Goal: Navigation & Orientation: Find specific page/section

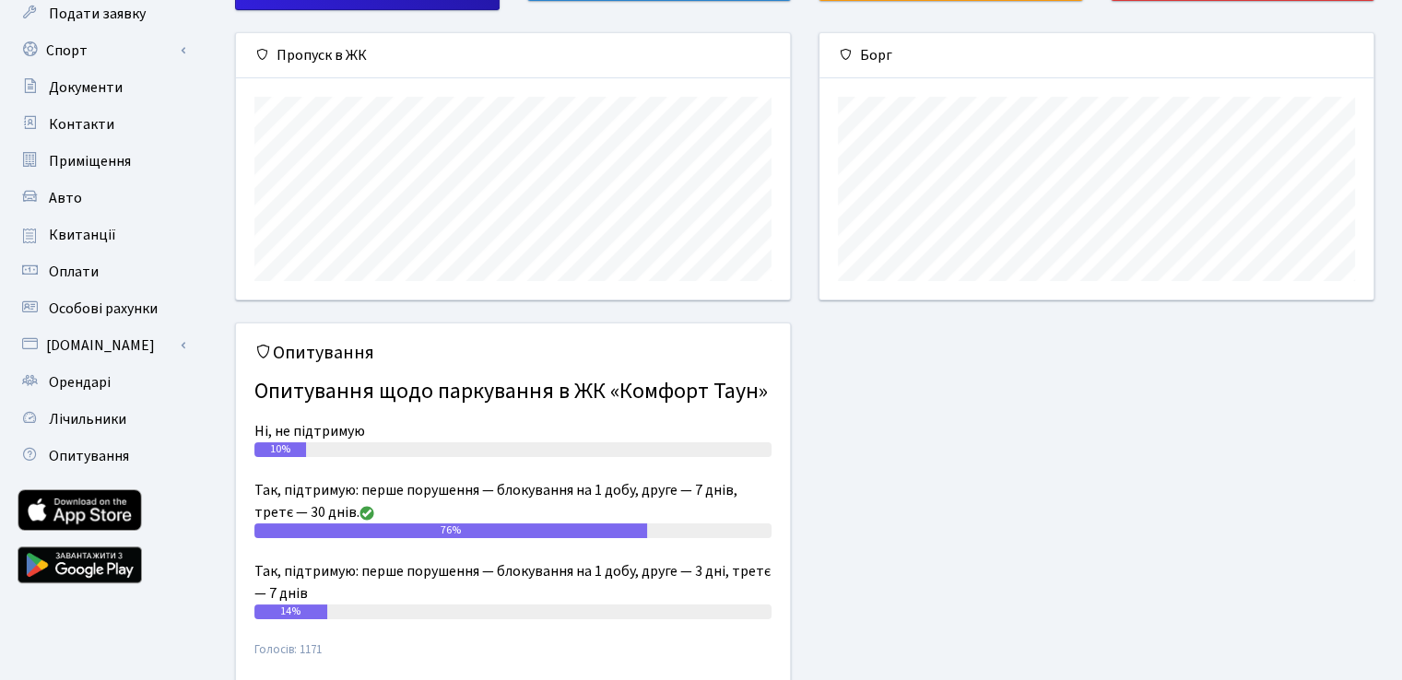
scroll to position [184, 0]
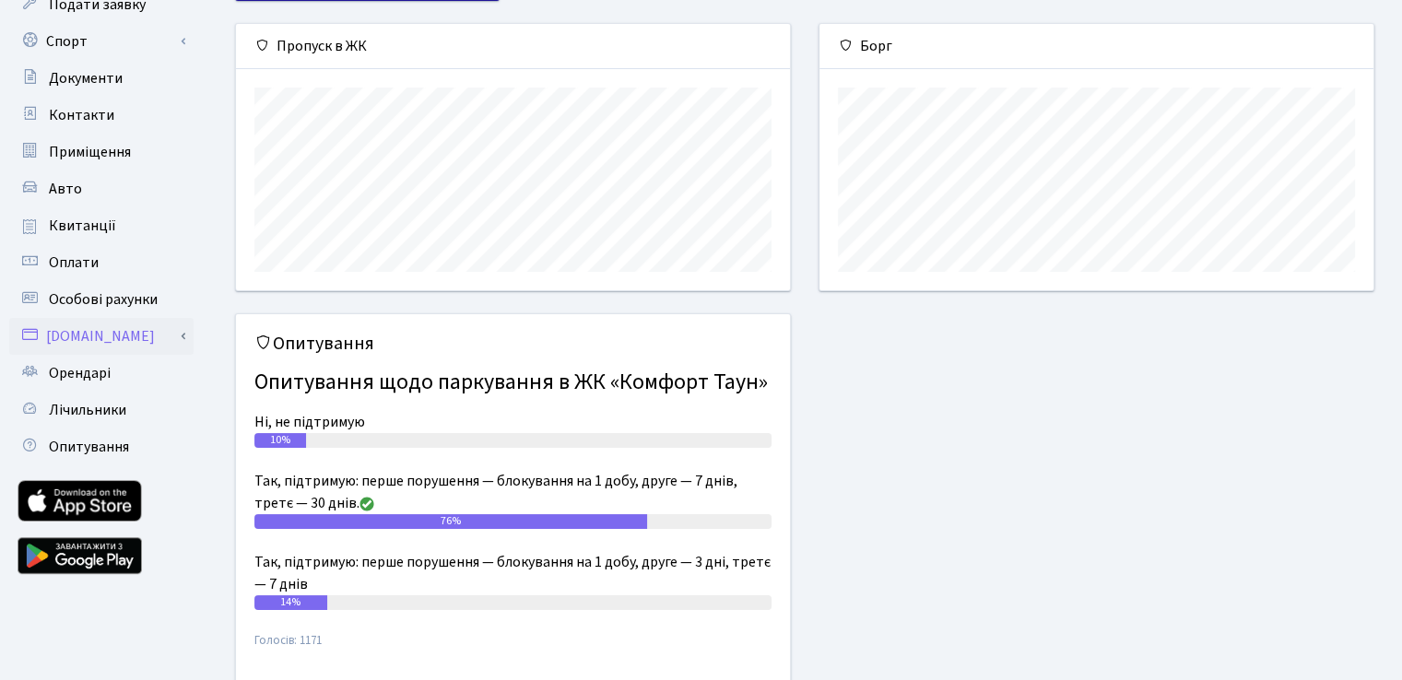
click at [88, 340] on link "[DOMAIN_NAME]" at bounding box center [101, 336] width 184 height 37
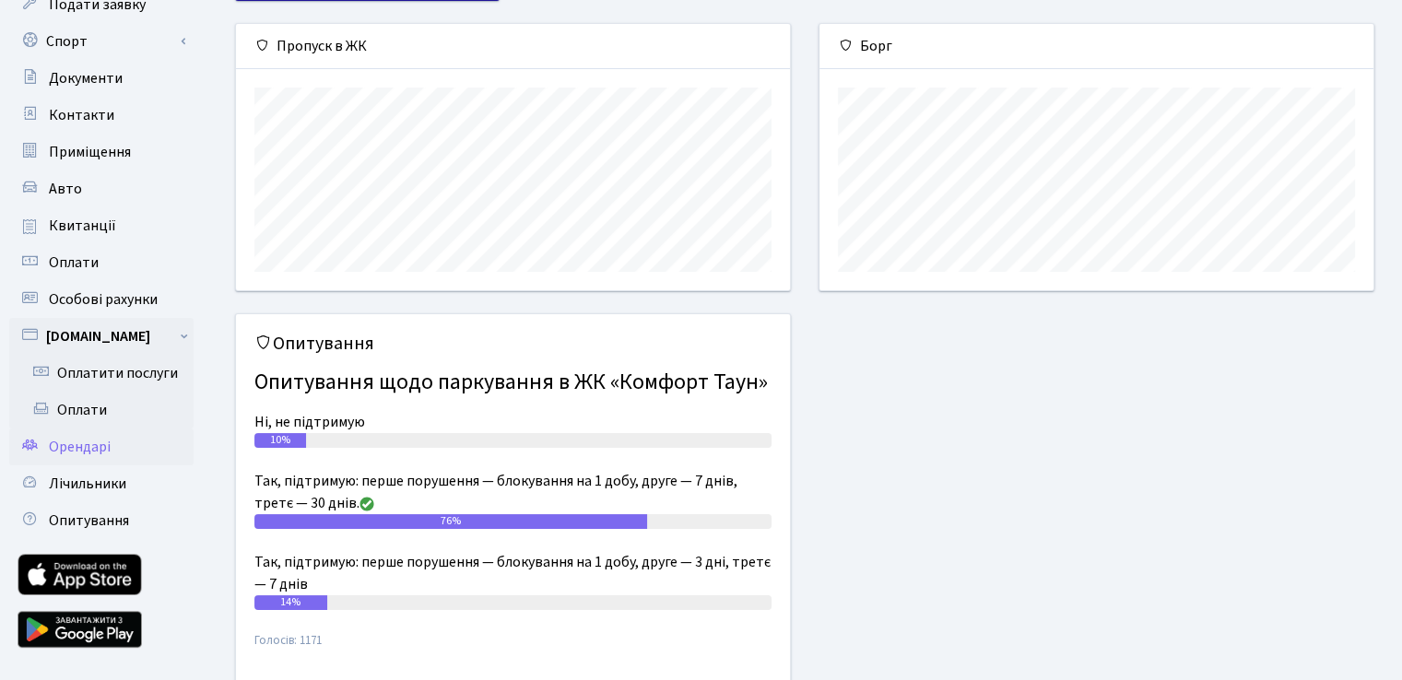
click at [100, 444] on span "Орендарі" at bounding box center [80, 447] width 62 height 20
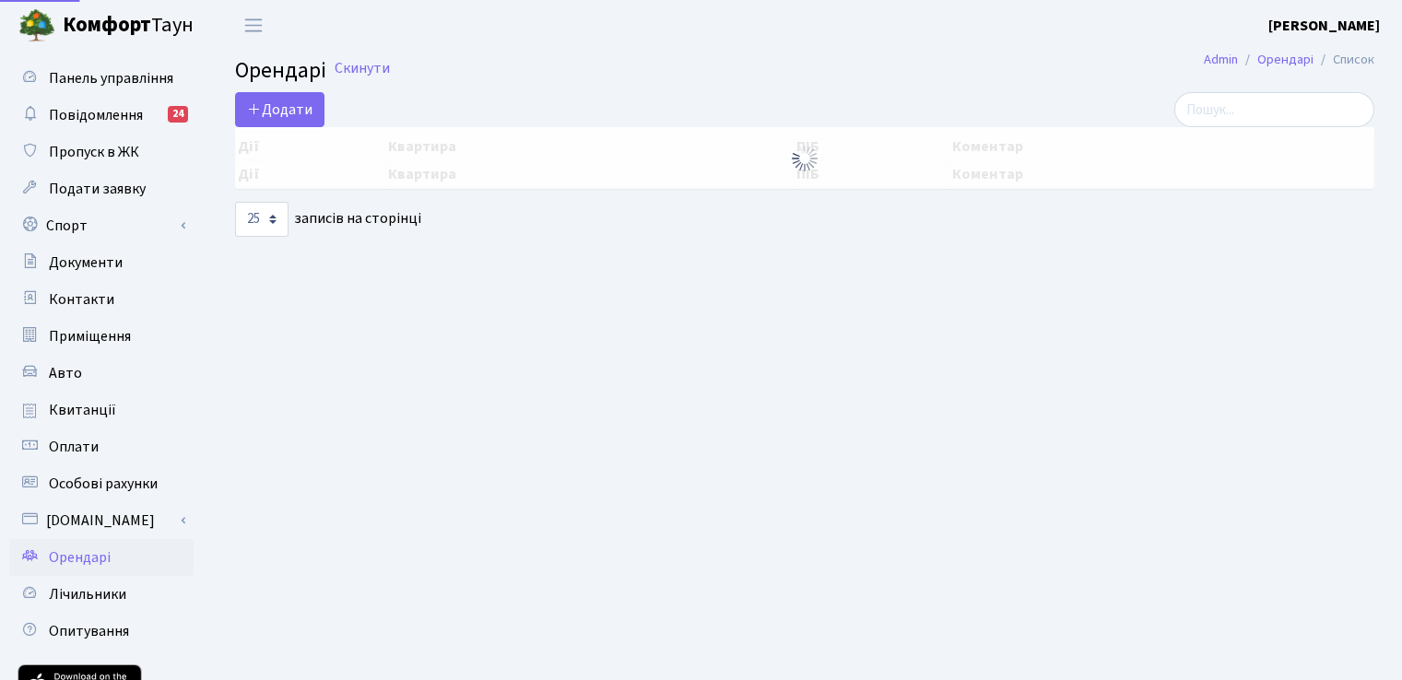
select select "25"
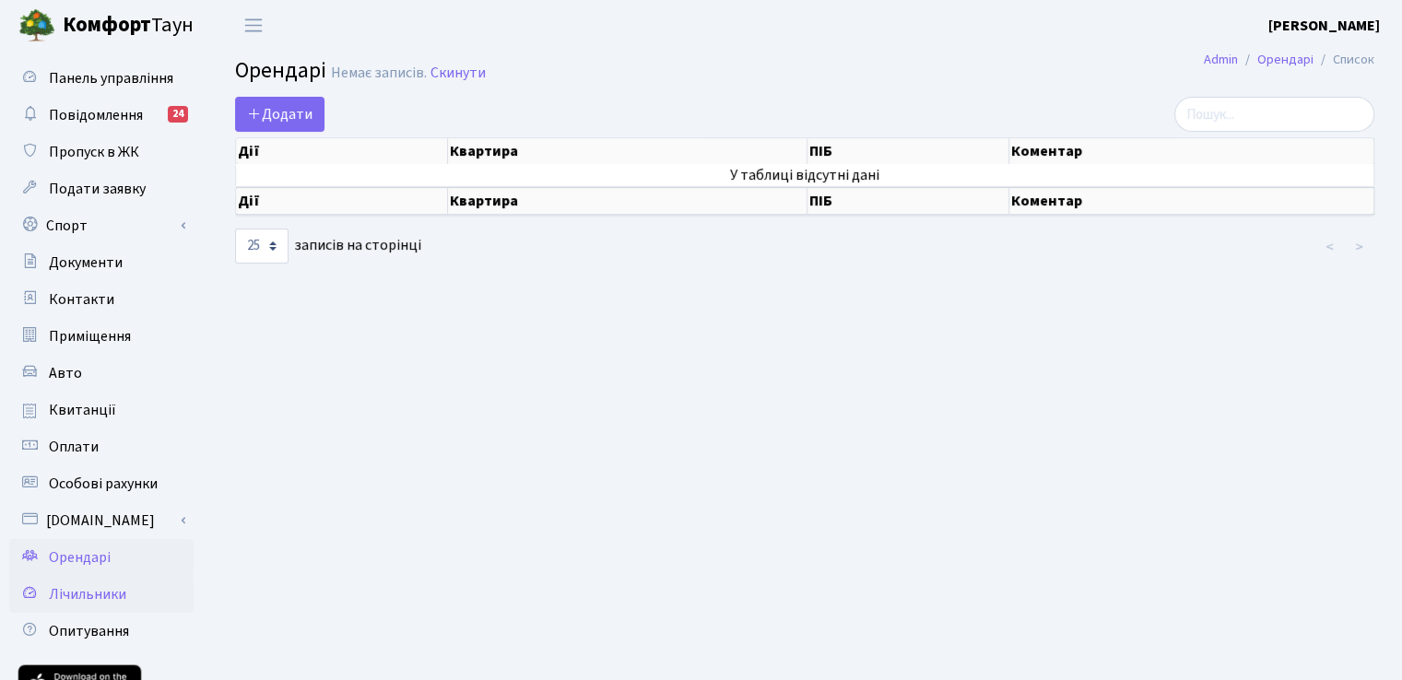
click at [90, 595] on span "Лічильники" at bounding box center [87, 594] width 77 height 20
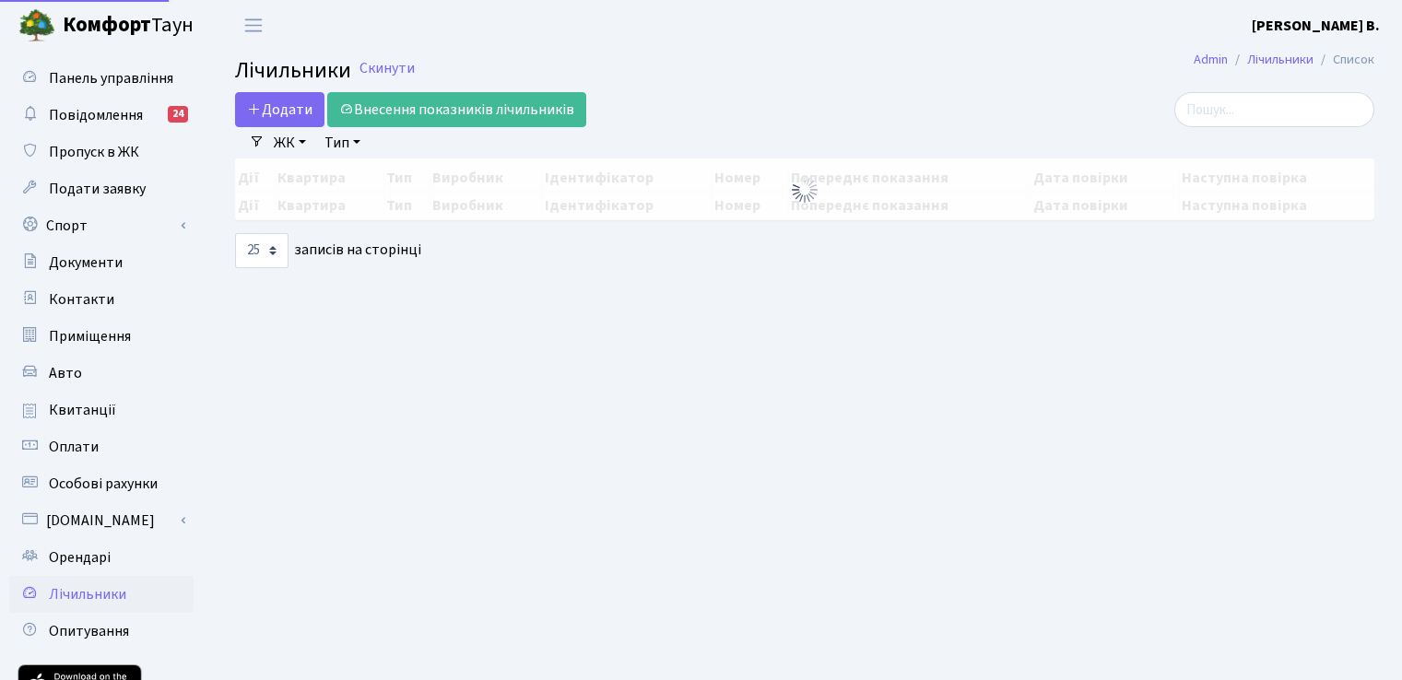
select select "25"
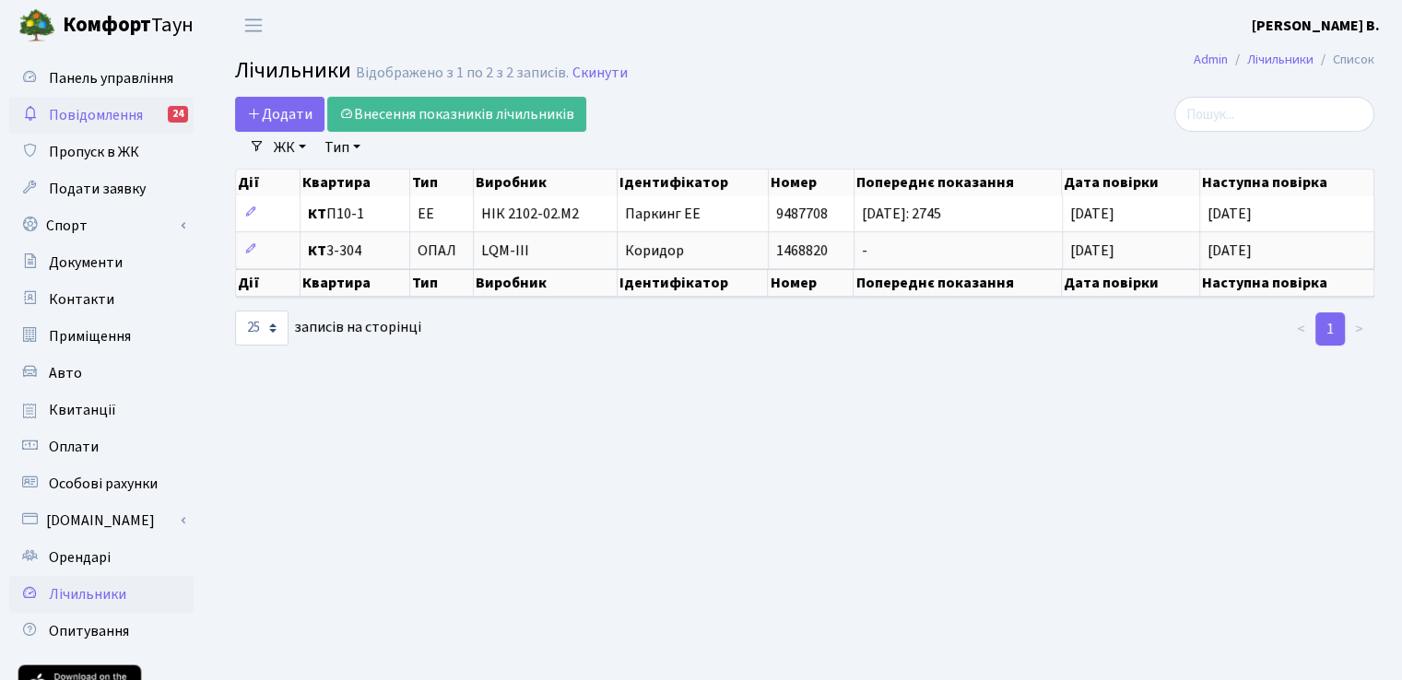
click at [125, 116] on span "Повідомлення" at bounding box center [96, 115] width 94 height 20
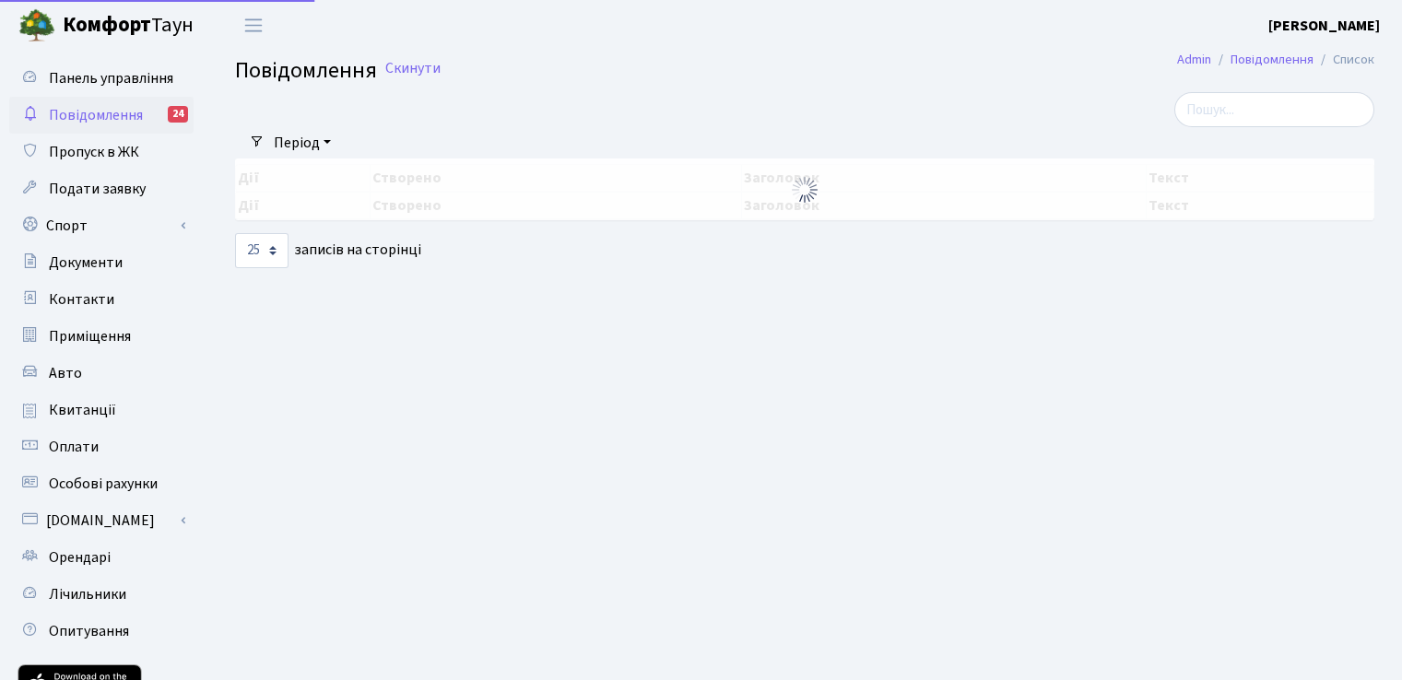
select select "25"
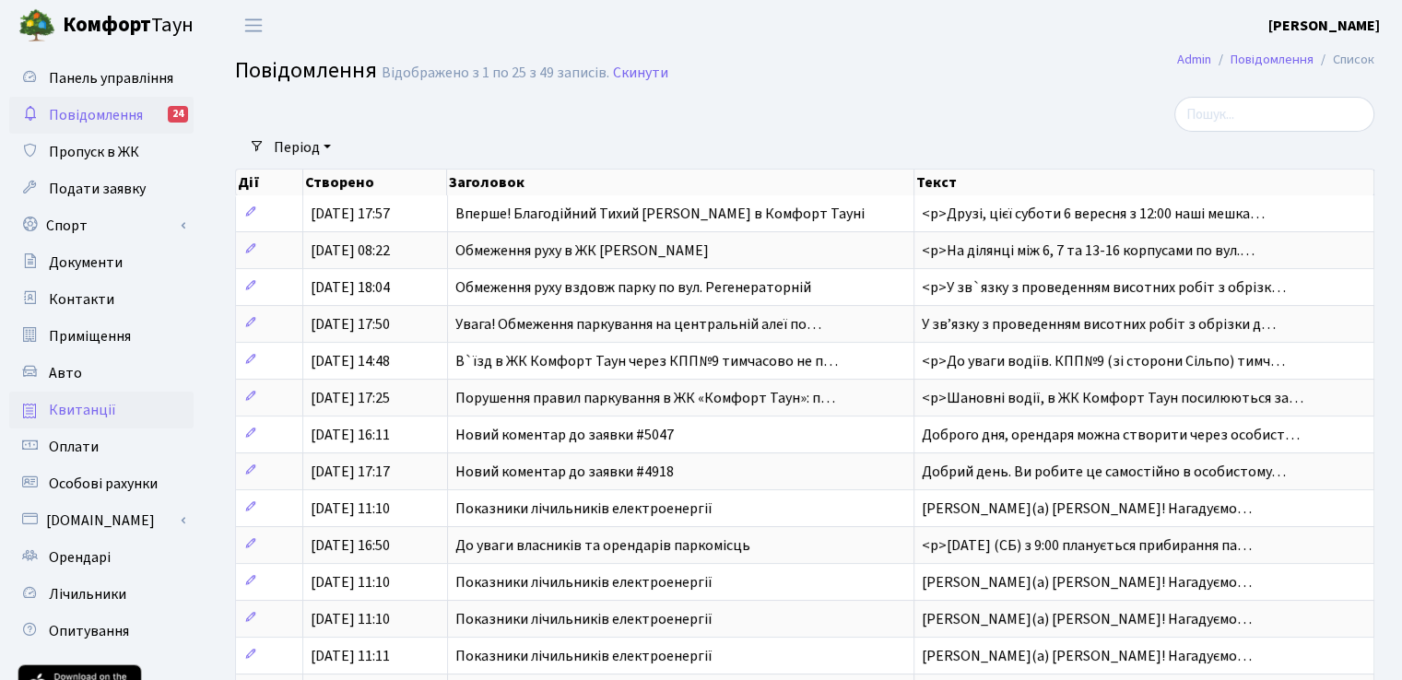
click at [99, 414] on span "Квитанції" at bounding box center [82, 410] width 67 height 20
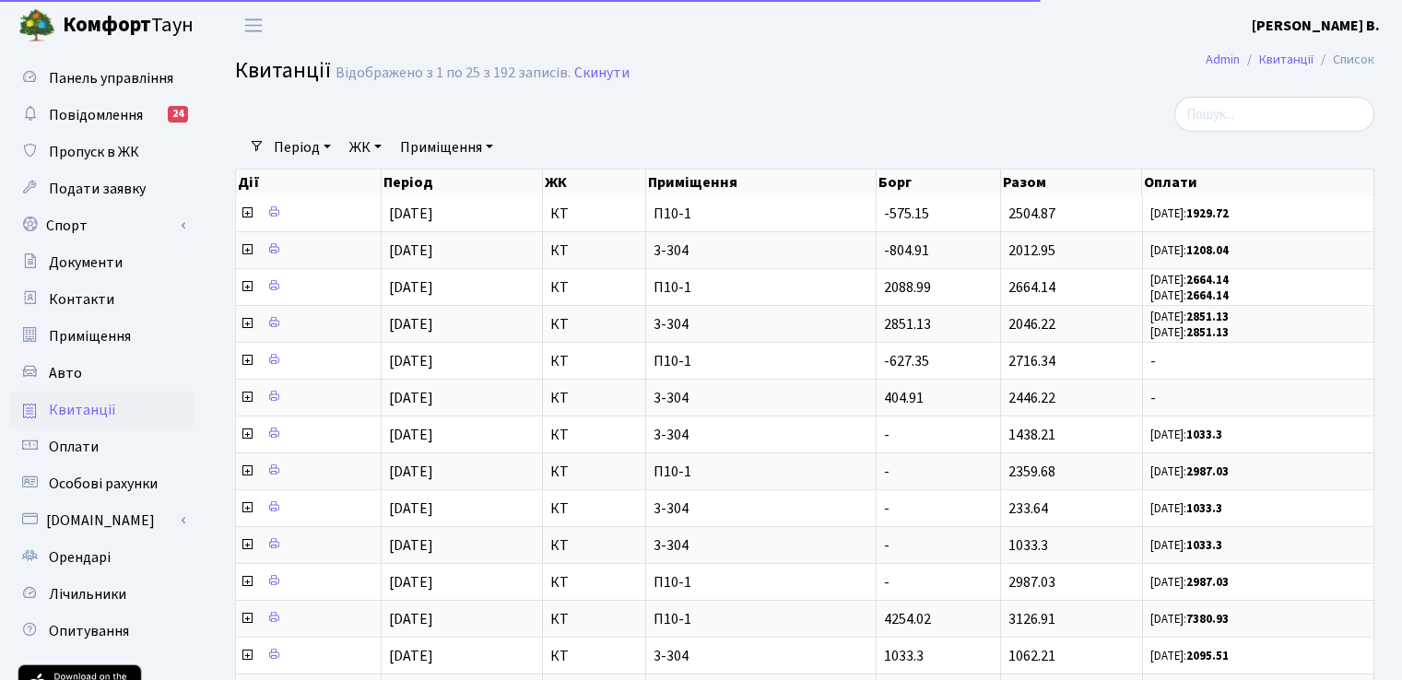
select select "25"
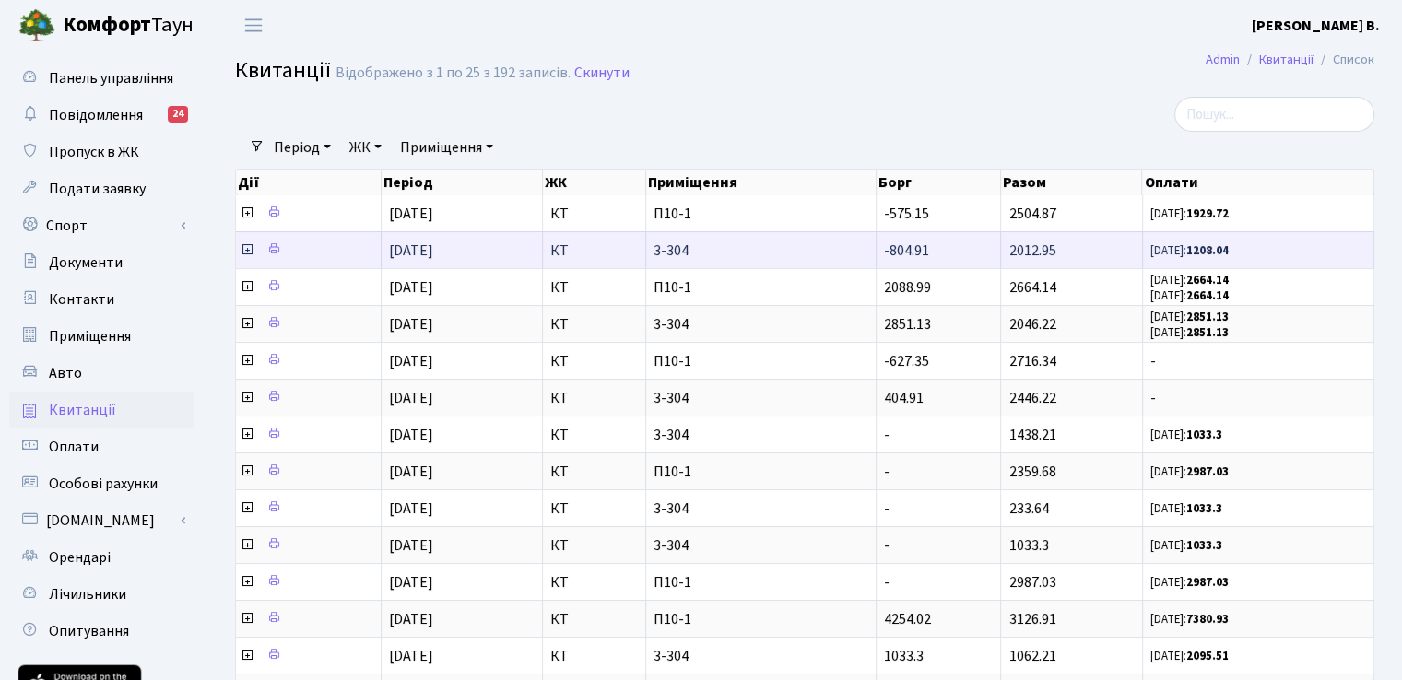
click at [249, 247] on icon at bounding box center [247, 249] width 15 height 15
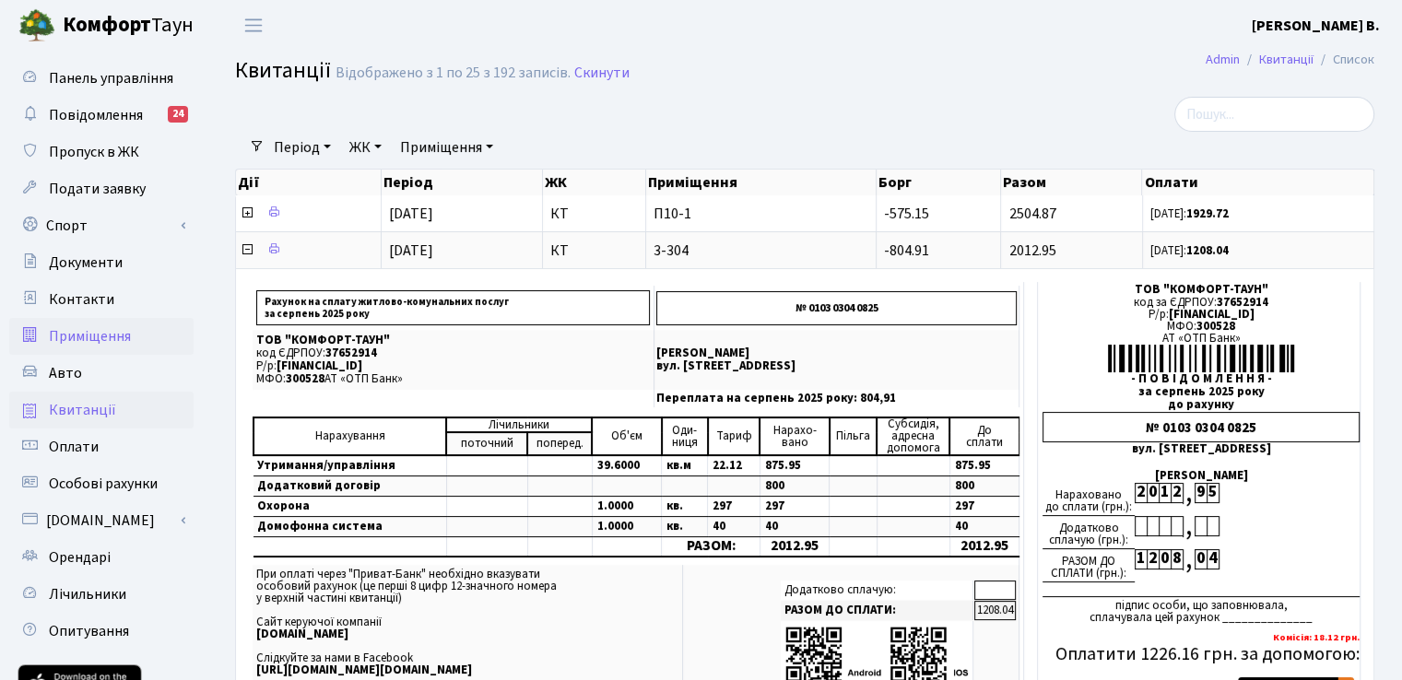
click at [78, 335] on span "Приміщення" at bounding box center [90, 336] width 82 height 20
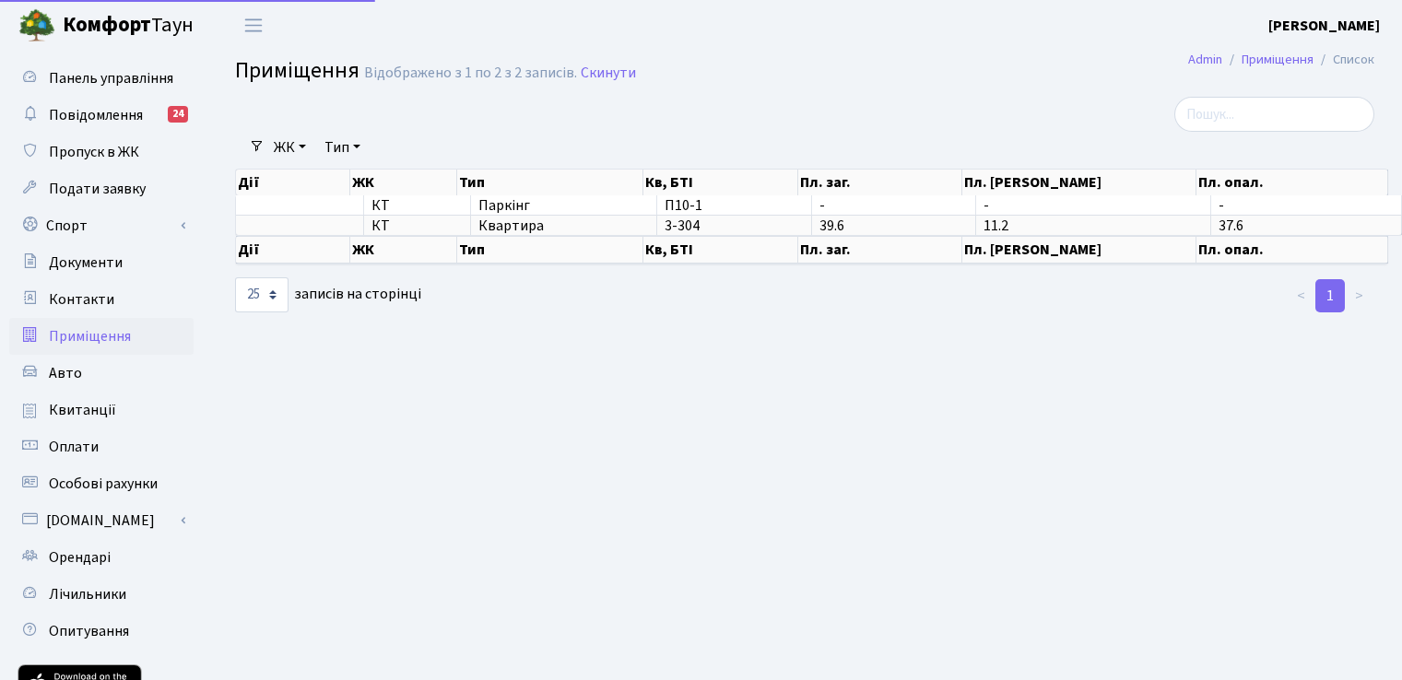
select select "25"
click at [100, 484] on span "Особові рахунки" at bounding box center [103, 484] width 109 height 20
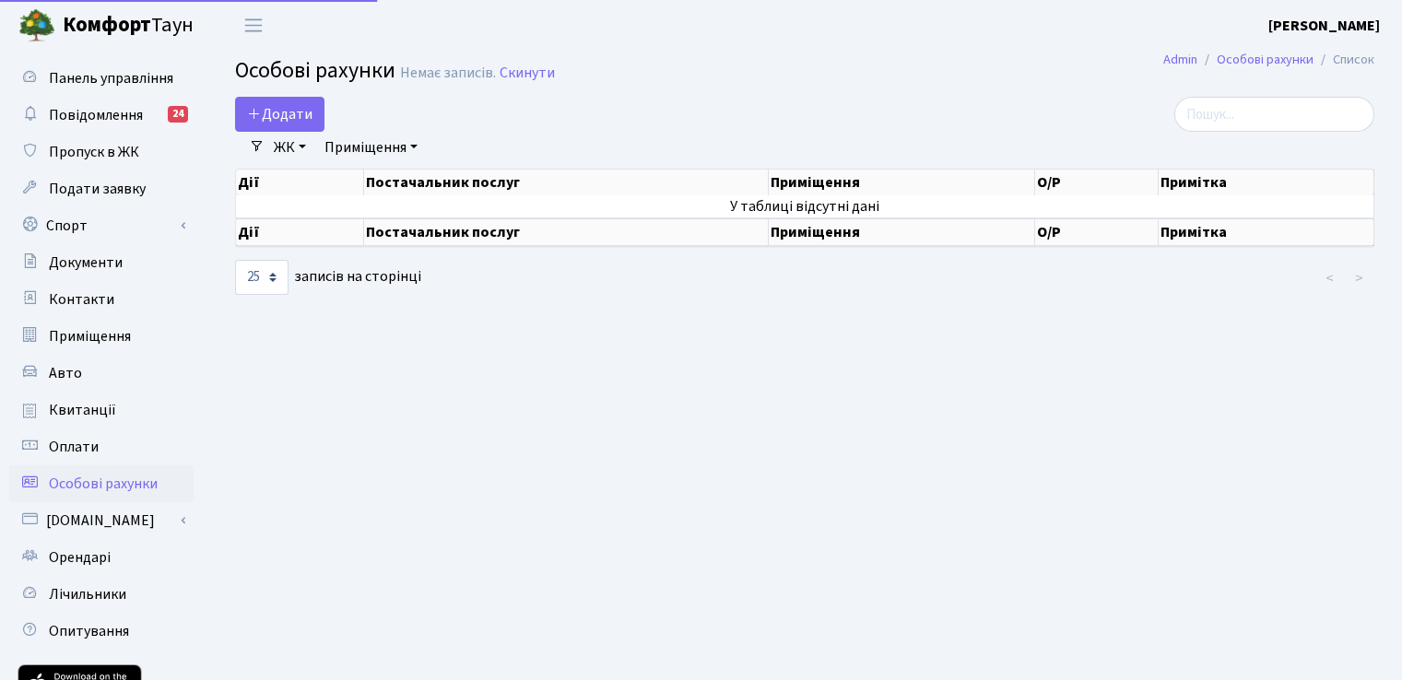
select select "25"
click at [125, 593] on link "Лічильники" at bounding box center [101, 594] width 184 height 37
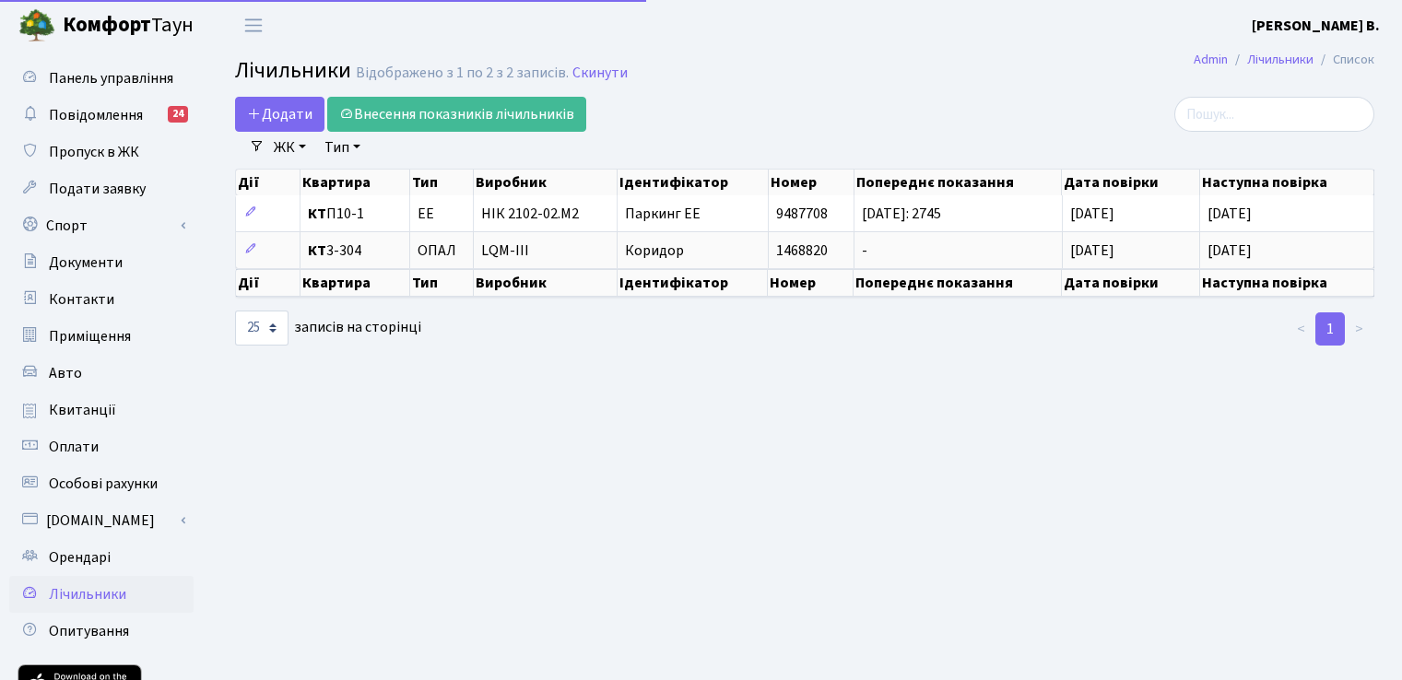
select select "25"
click at [92, 411] on span "Квитанції" at bounding box center [82, 410] width 67 height 20
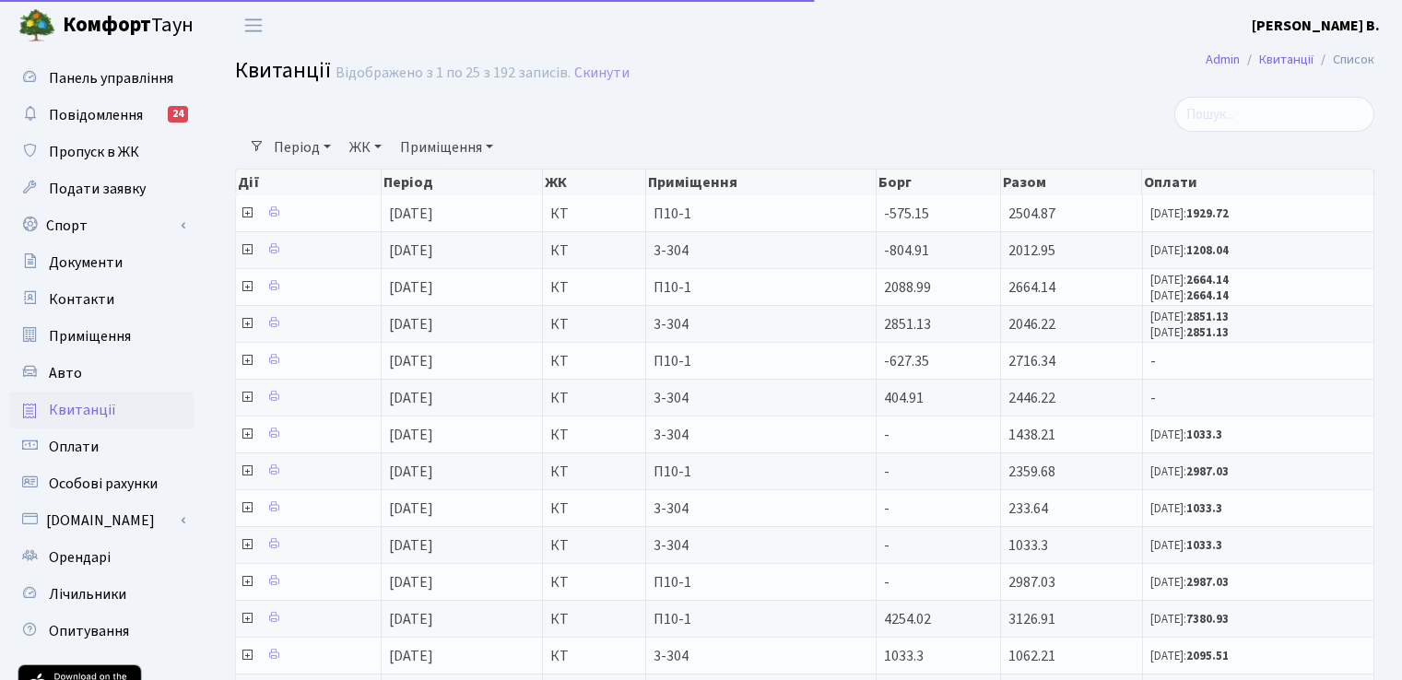
select select "25"
